Goal: Task Accomplishment & Management: Manage account settings

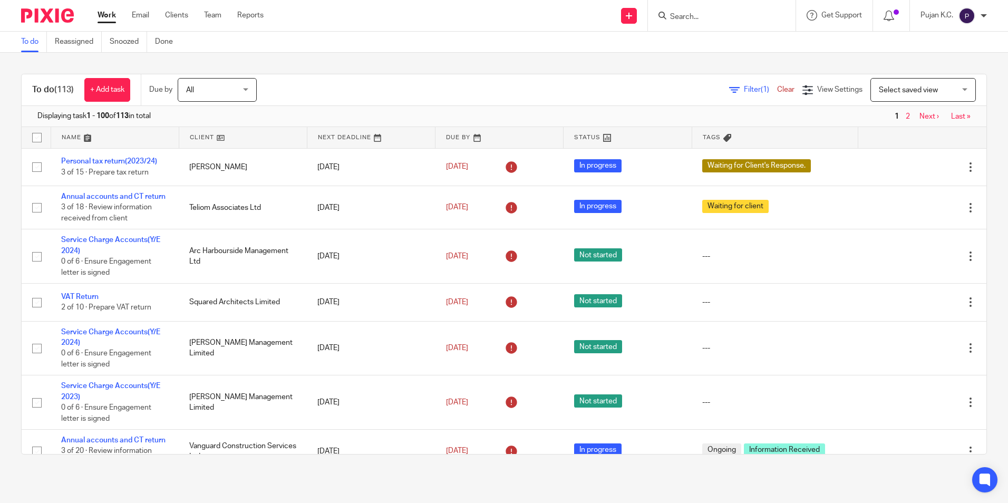
click at [693, 15] on input "Search" at bounding box center [716, 17] width 95 height 9
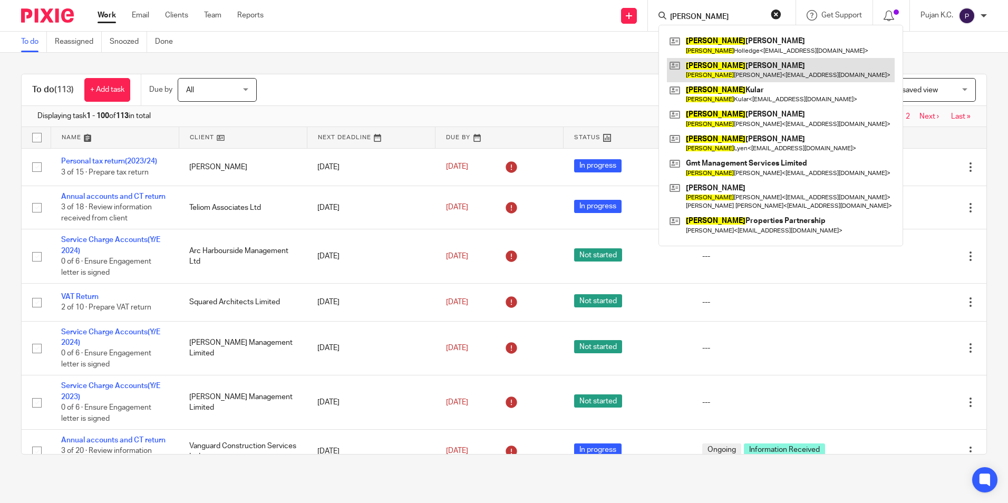
type input "linda"
click at [723, 72] on link at bounding box center [781, 70] width 228 height 24
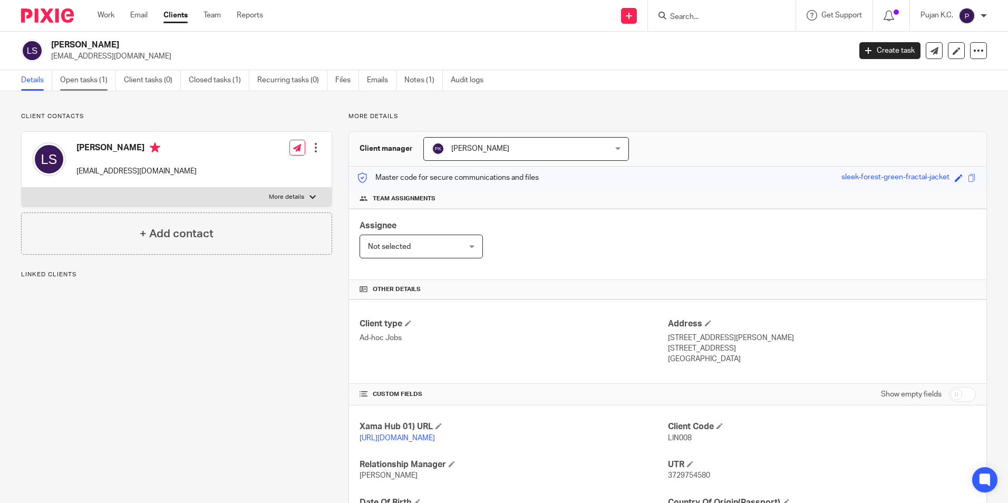
click at [77, 74] on link "Open tasks (1)" at bounding box center [88, 80] width 56 height 21
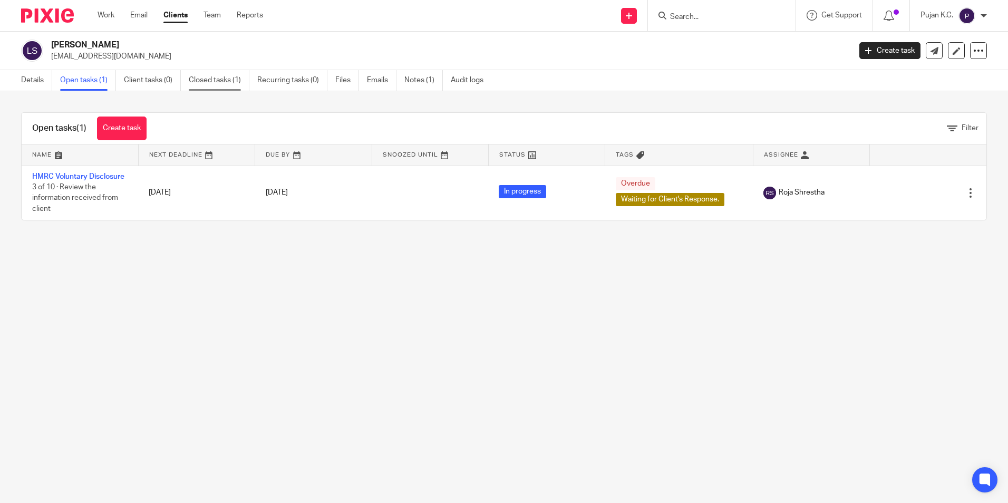
click at [212, 80] on link "Closed tasks (1)" at bounding box center [219, 80] width 61 height 21
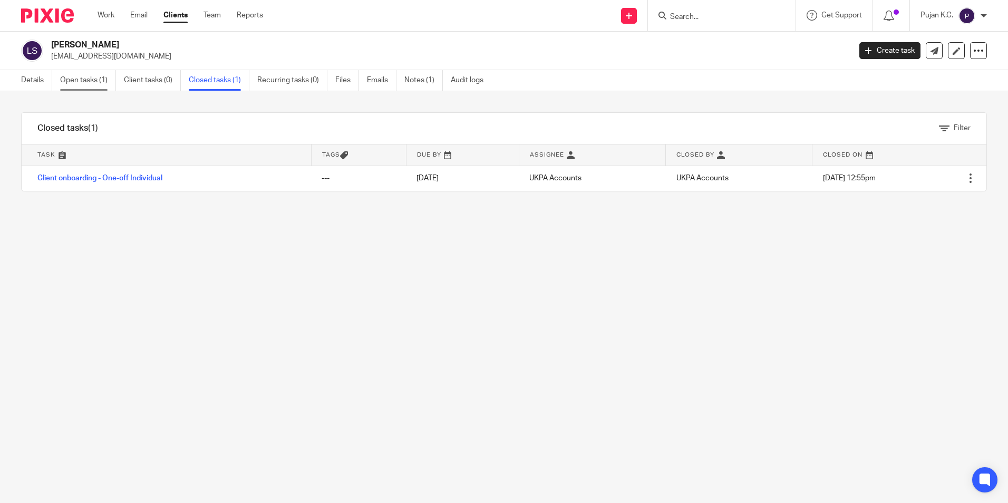
click at [65, 82] on link "Open tasks (1)" at bounding box center [88, 80] width 56 height 21
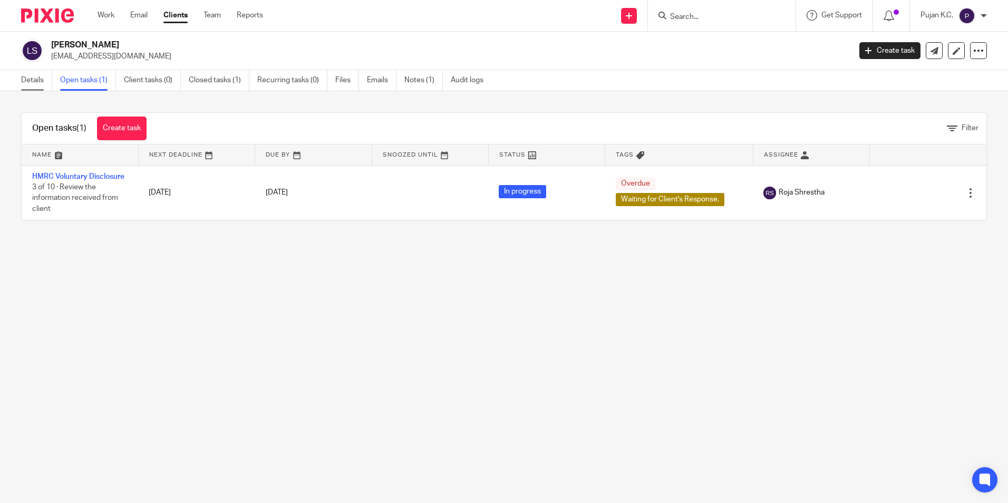
click at [44, 81] on link "Details" at bounding box center [36, 80] width 31 height 21
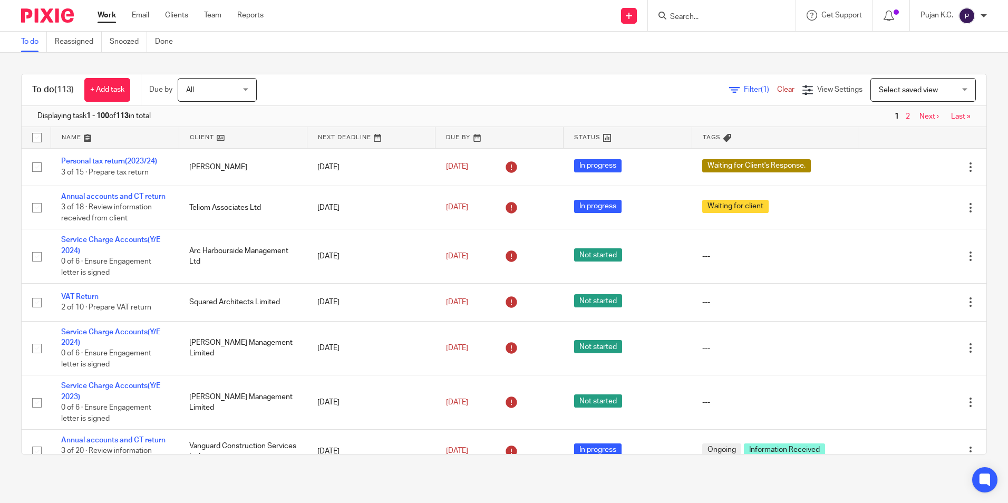
click at [706, 17] on input "Search" at bounding box center [716, 17] width 95 height 9
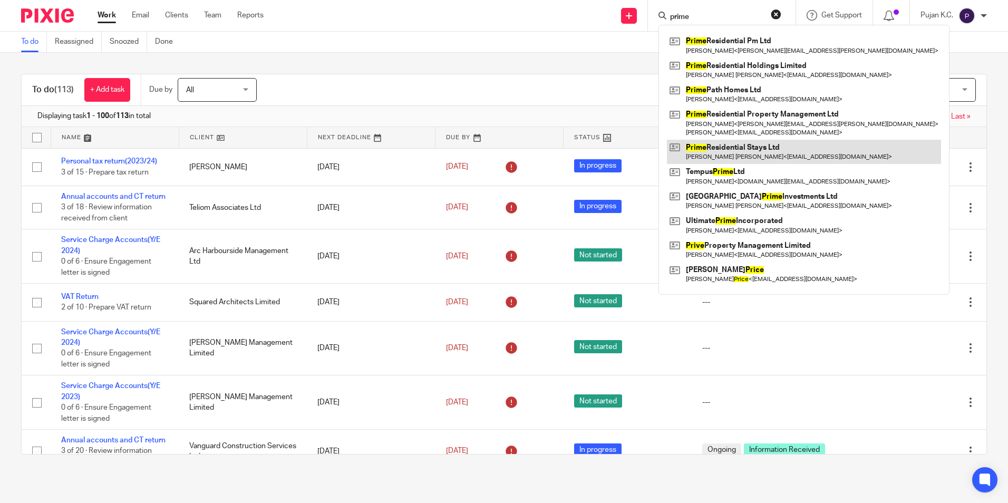
type input "prime"
click at [743, 160] on link at bounding box center [804, 152] width 274 height 24
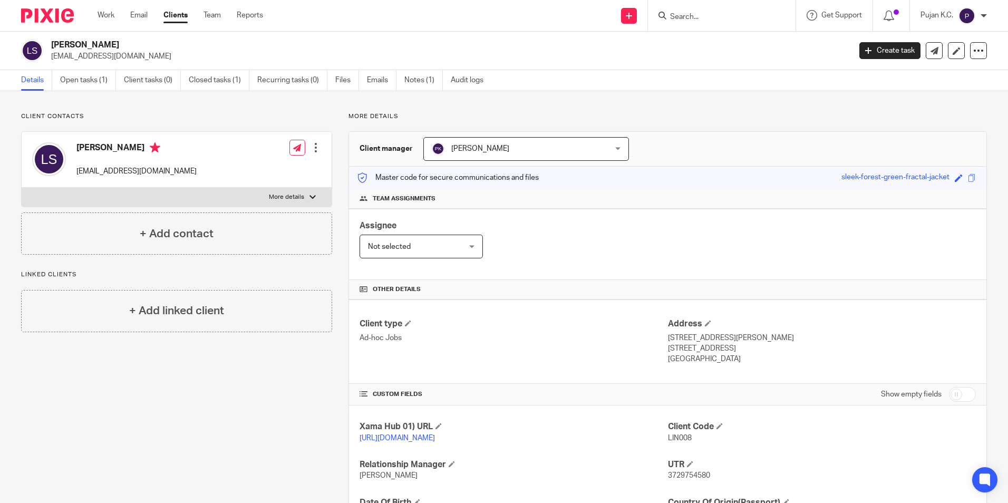
click at [682, 20] on input "Search" at bounding box center [716, 17] width 95 height 9
type input "david"
click button "submit" at bounding box center [0, 0] width 0 height 0
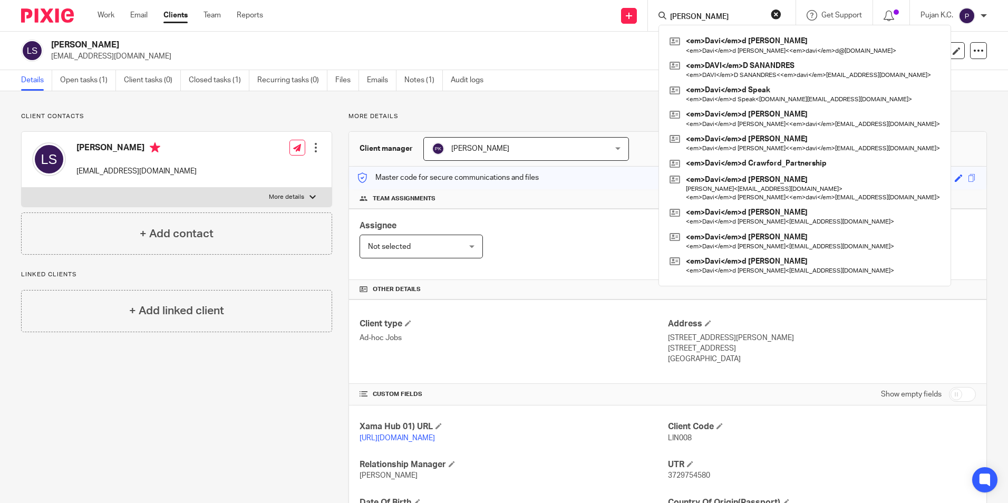
click at [698, 23] on div "david <em>Davi</em>d Connor <em>Davi</em>d Connor < <em>davi</em>d@cubitthomes.…" at bounding box center [722, 15] width 148 height 31
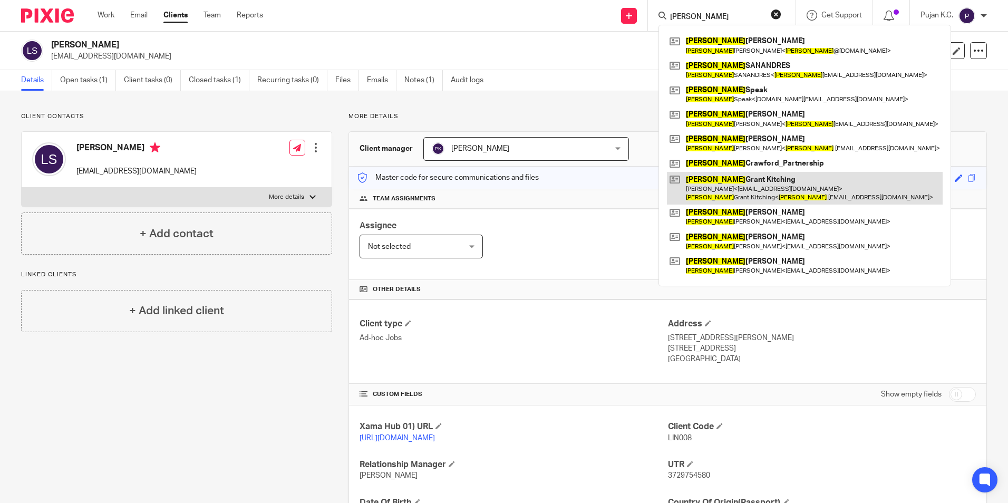
click at [733, 177] on link at bounding box center [805, 188] width 276 height 33
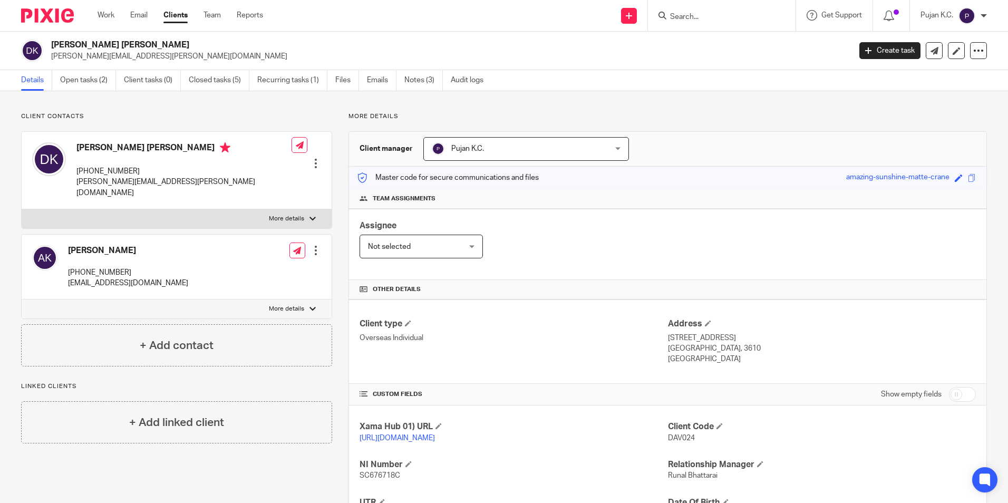
click at [754, 17] on input "Search" at bounding box center [716, 17] width 95 height 9
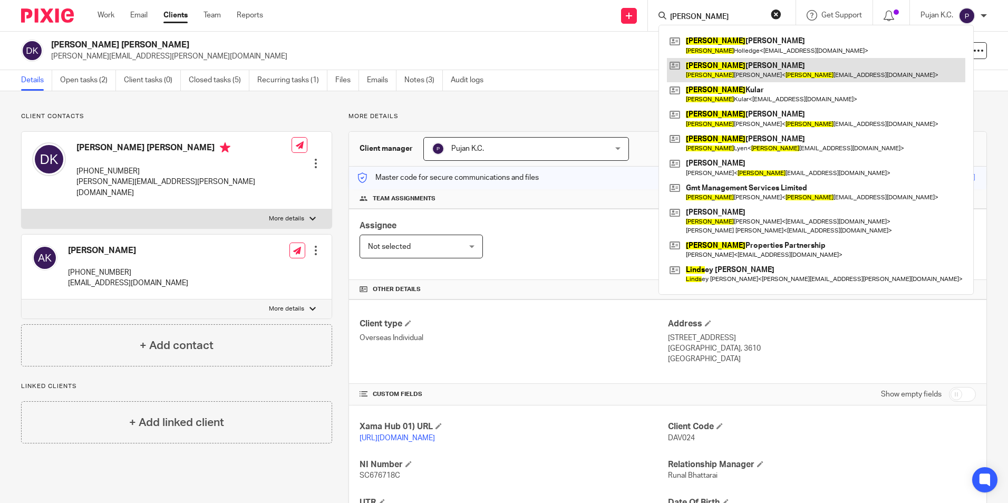
type input "[PERSON_NAME]"
click at [722, 69] on link at bounding box center [816, 70] width 298 height 24
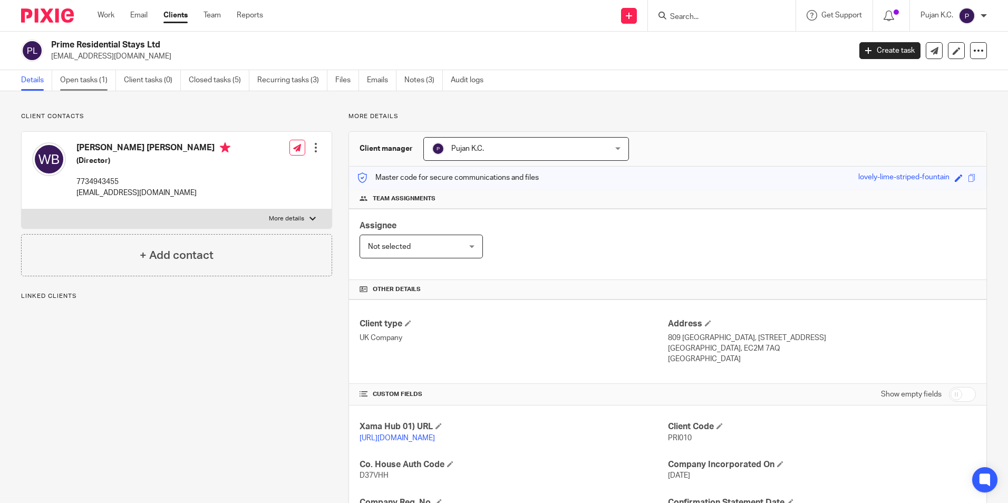
click at [113, 84] on link "Open tasks (1)" at bounding box center [88, 80] width 56 height 21
click at [105, 81] on link "Open tasks (1)" at bounding box center [88, 80] width 56 height 21
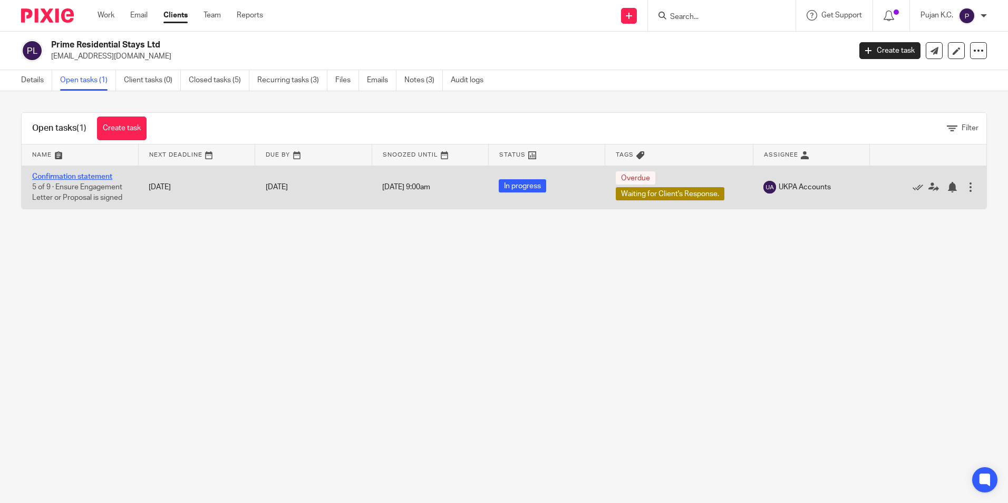
click at [78, 178] on link "Confirmation statement" at bounding box center [72, 176] width 80 height 7
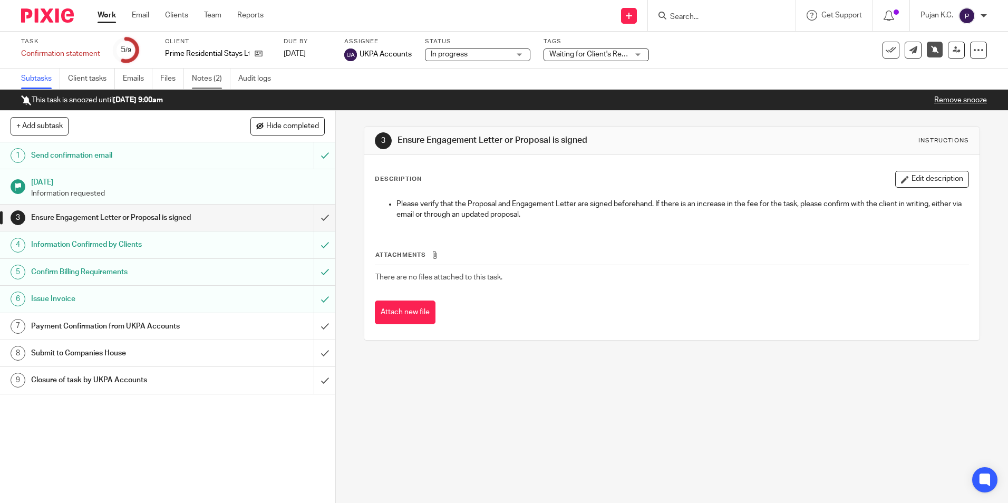
click at [206, 82] on link "Notes (2)" at bounding box center [211, 79] width 38 height 21
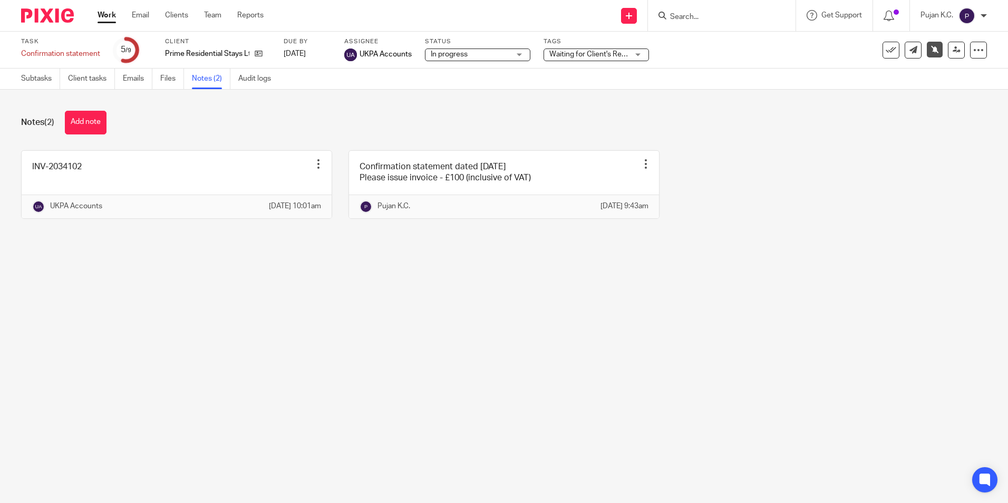
click at [699, 14] on input "Search" at bounding box center [716, 17] width 95 height 9
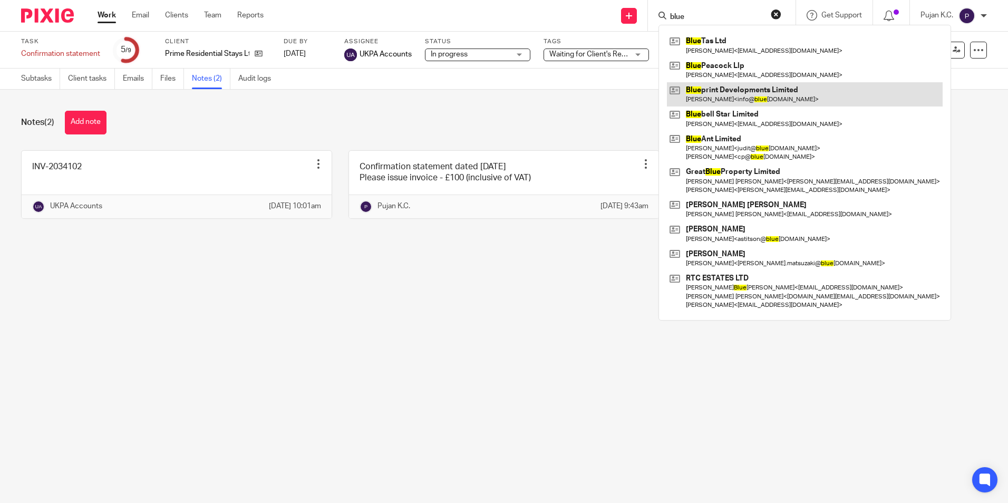
type input "blue"
click at [754, 102] on link at bounding box center [805, 94] width 276 height 24
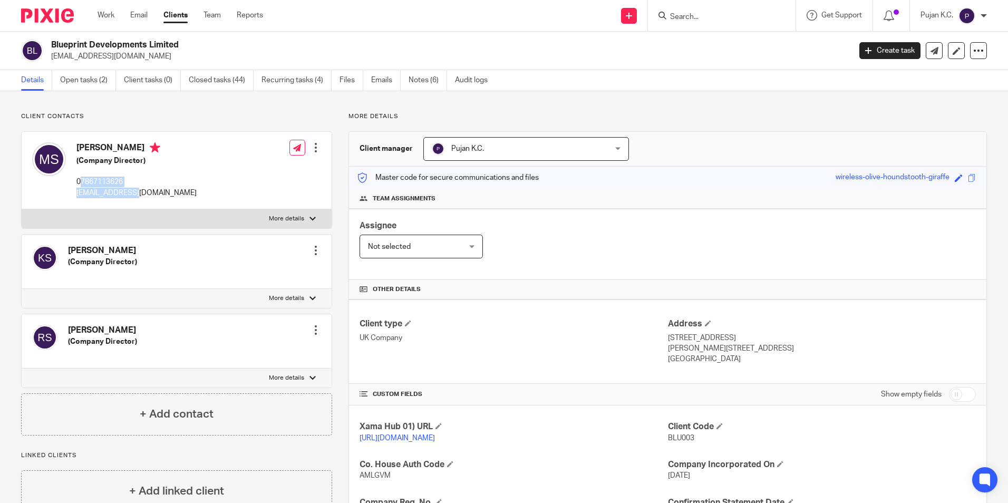
drag, startPoint x: 82, startPoint y: 181, endPoint x: 129, endPoint y: 188, distance: 46.8
click at [129, 188] on div "[PERSON_NAME] (Company Director) 07867113626 [EMAIL_ADDRESS][DOMAIN_NAME]" at bounding box center [136, 170] width 120 height 56
click at [129, 184] on p "07867113626" at bounding box center [136, 182] width 120 height 11
drag, startPoint x: 128, startPoint y: 179, endPoint x: 82, endPoint y: 181, distance: 46.4
click at [82, 181] on p "07867113626" at bounding box center [136, 182] width 120 height 11
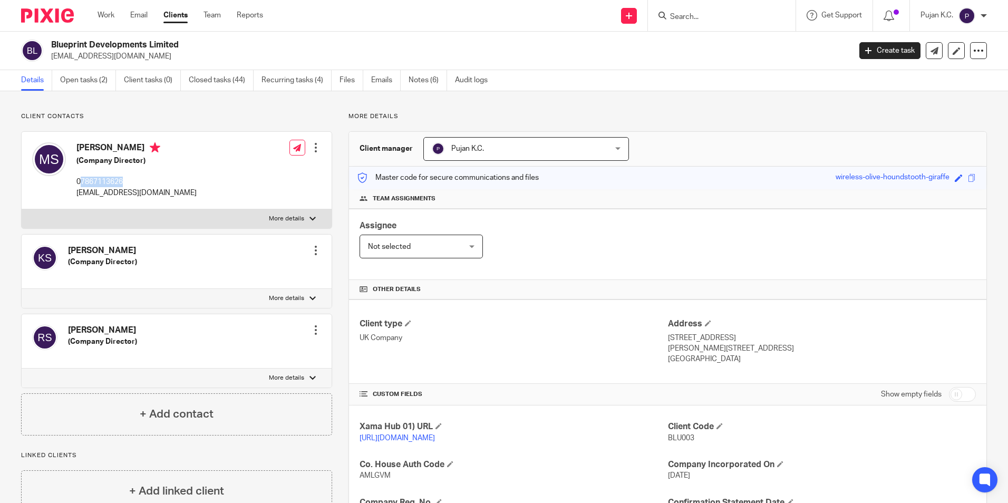
copy p "7867113626"
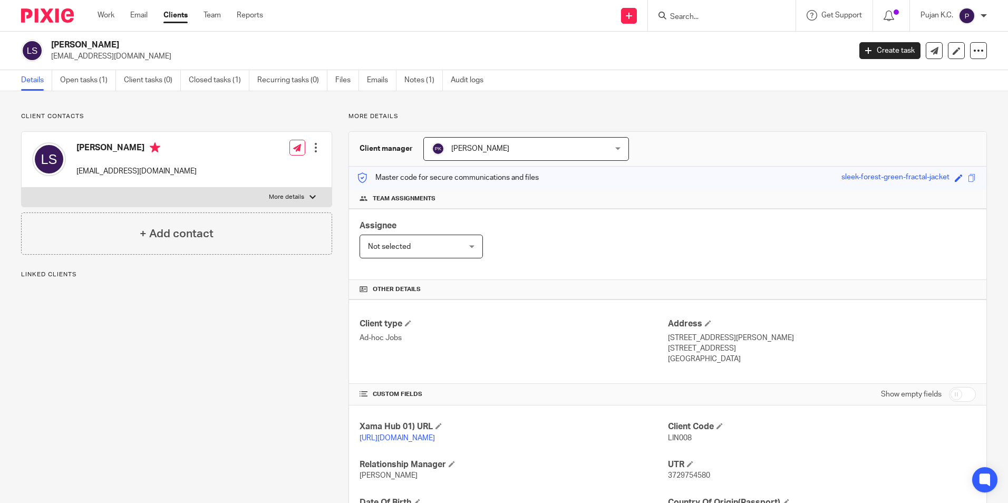
click at [310, 145] on div at bounding box center [315, 147] width 11 height 11
click at [278, 172] on link "Edit contact" at bounding box center [266, 170] width 101 height 15
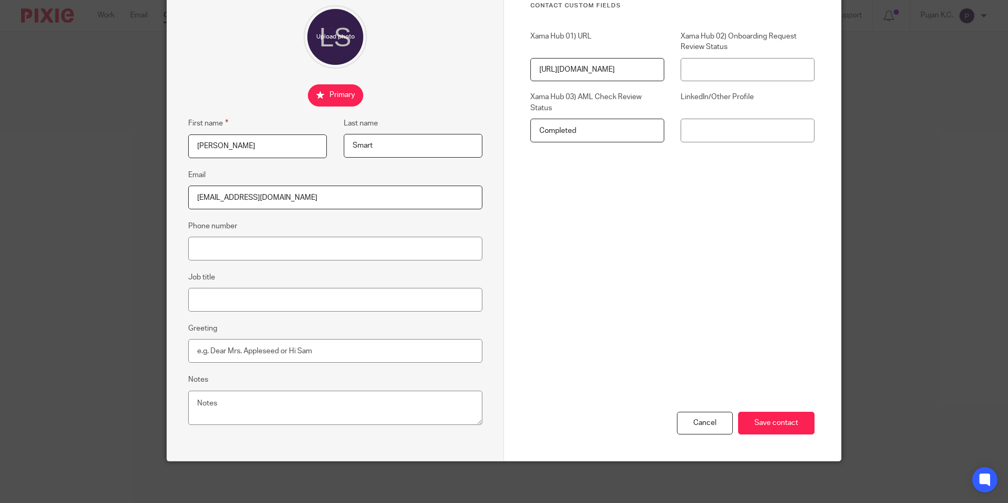
scroll to position [94, 0]
click at [272, 233] on fieldset "Phone number" at bounding box center [335, 239] width 294 height 41
click at [279, 249] on input "Phone number" at bounding box center [335, 248] width 294 height 24
click at [202, 251] on input "Phone number" at bounding box center [335, 248] width 294 height 24
paste input "7921 678 862"
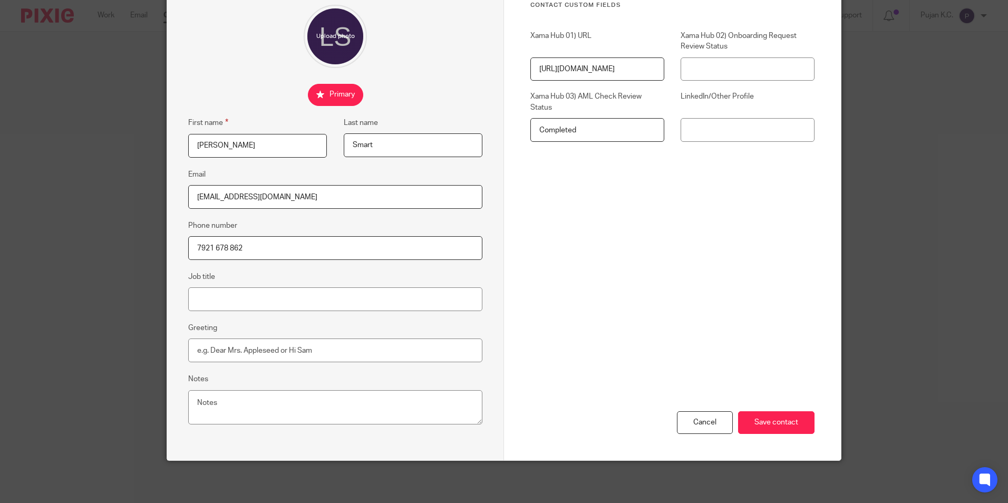
click at [194, 250] on input "7921 678 862" at bounding box center [335, 248] width 294 height 24
type input "+447921 678 862"
click at [783, 425] on input "Save contact" at bounding box center [776, 422] width 76 height 23
click at [765, 422] on input "Save contact" at bounding box center [776, 422] width 76 height 23
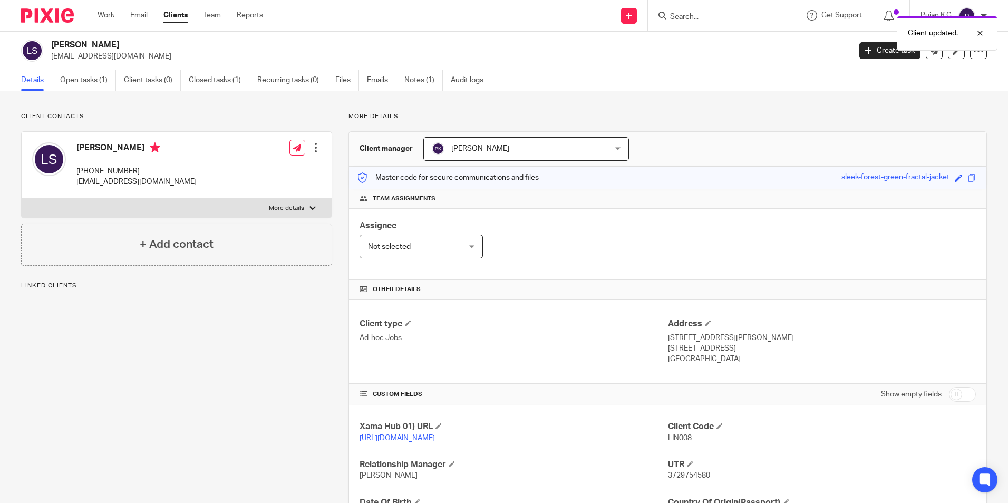
scroll to position [140, 0]
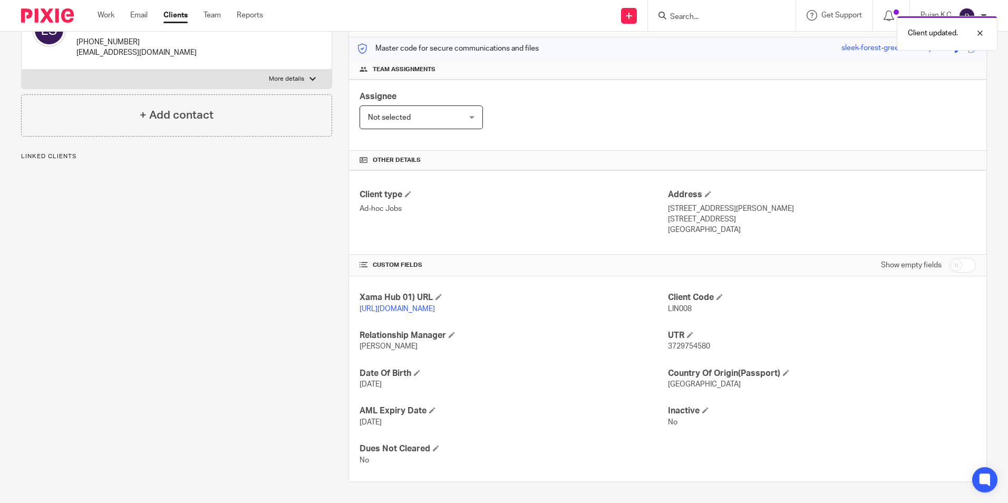
click at [693, 344] on span "3729754580" at bounding box center [689, 346] width 42 height 7
copy span "3729754580"
click at [687, 350] on span "3729754580" at bounding box center [689, 346] width 42 height 7
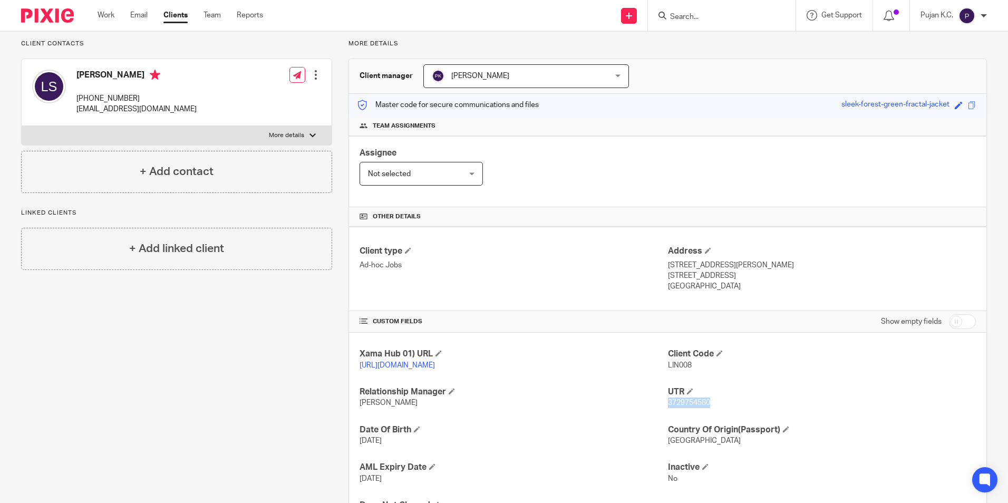
scroll to position [0, 0]
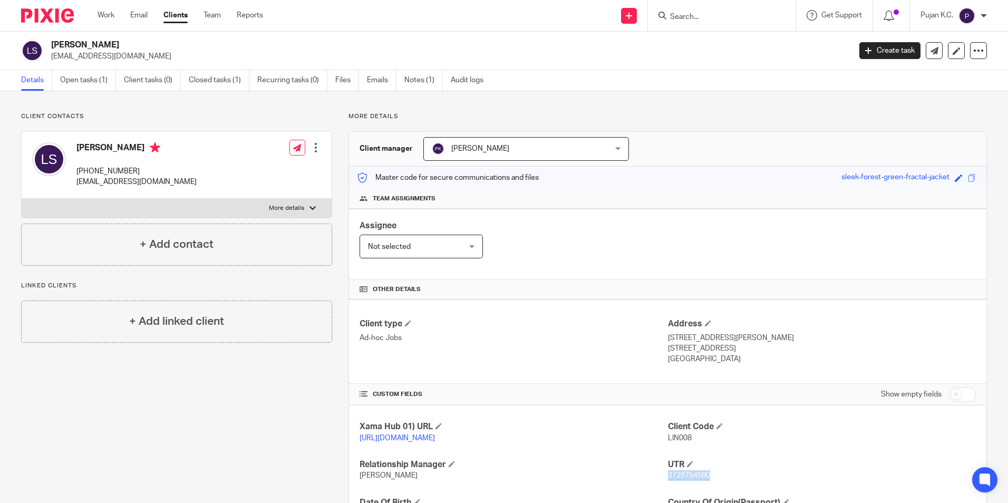
drag, startPoint x: 77, startPoint y: 168, endPoint x: 143, endPoint y: 174, distance: 66.2
click at [143, 174] on p "[PHONE_NUMBER]" at bounding box center [136, 171] width 120 height 11
copy p "[PHONE_NUMBER]"
